Goal: Information Seeking & Learning: Learn about a topic

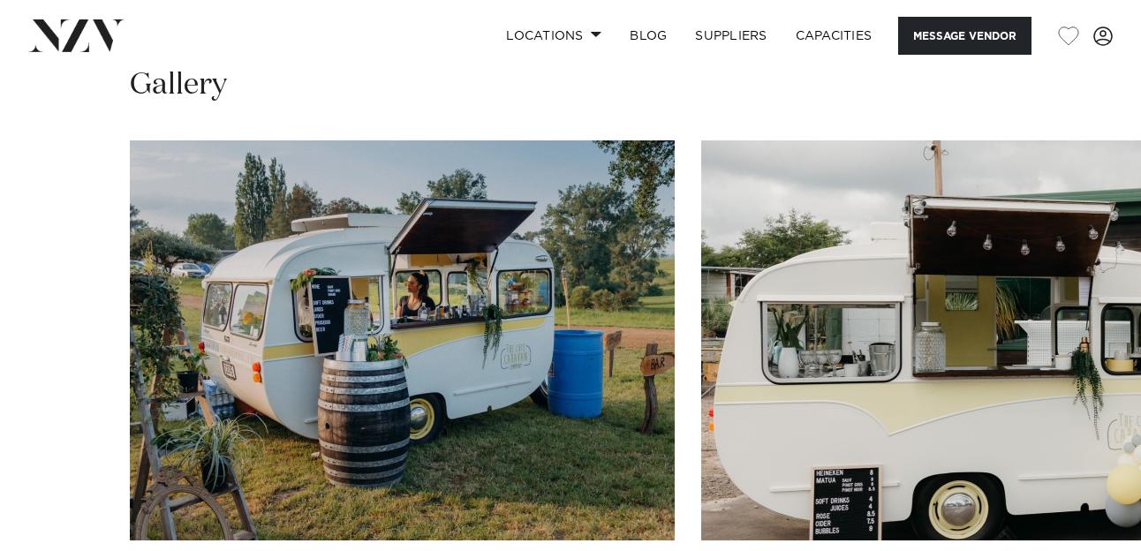
scroll to position [1705, 0]
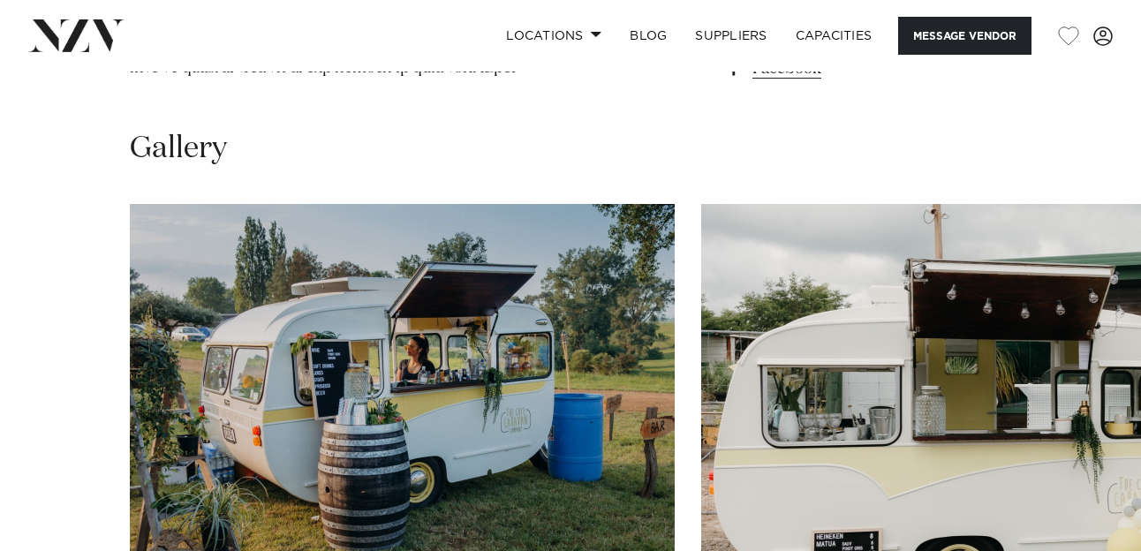
click at [452, 363] on img "1 / 6" at bounding box center [402, 404] width 545 height 400
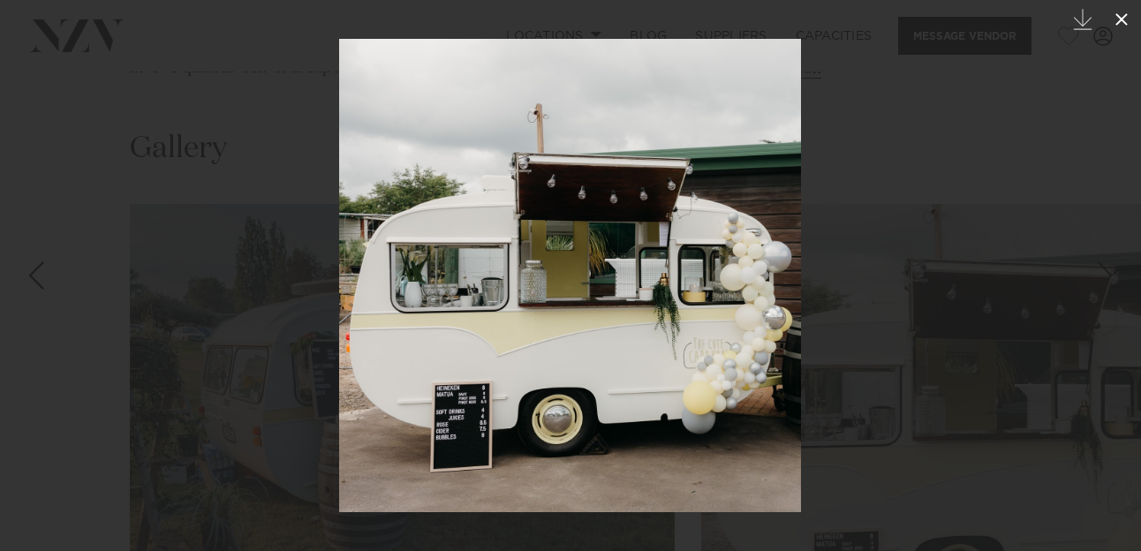
click at [1124, 25] on icon at bounding box center [1121, 19] width 21 height 21
